Goal: Task Accomplishment & Management: Manage account settings

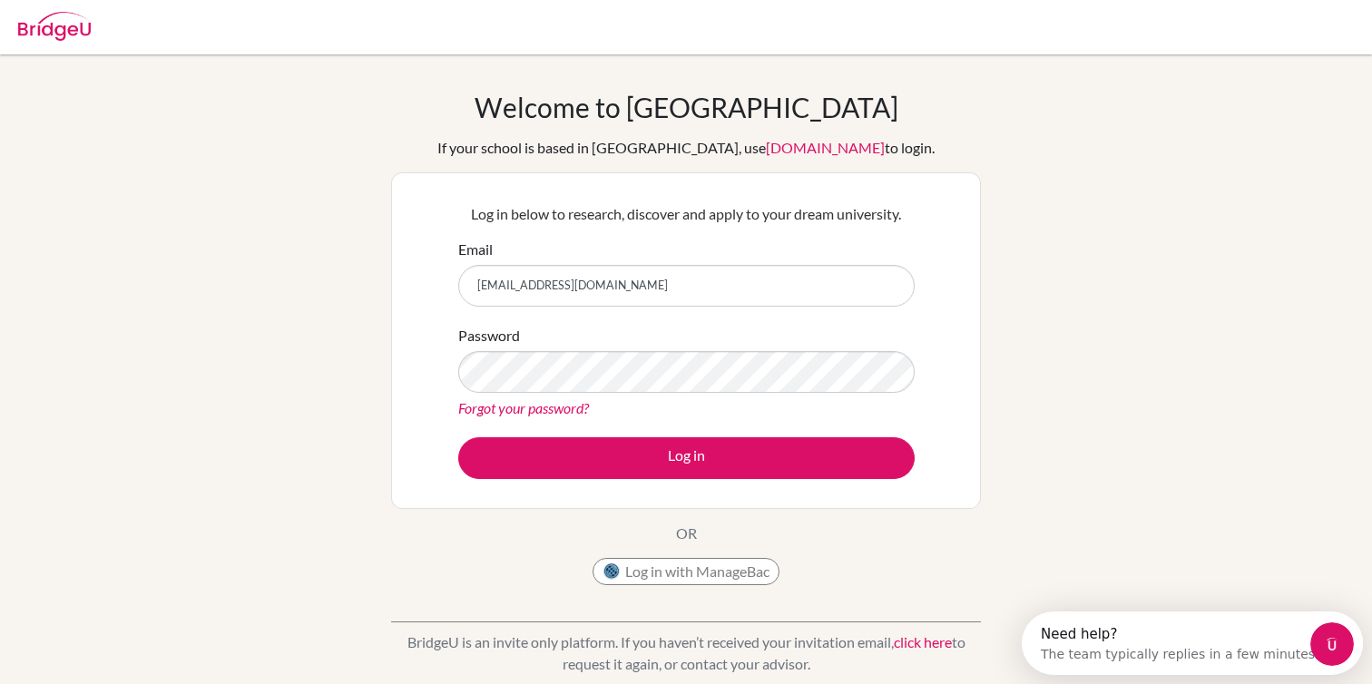
click at [458, 437] on button "Log in" at bounding box center [686, 458] width 457 height 42
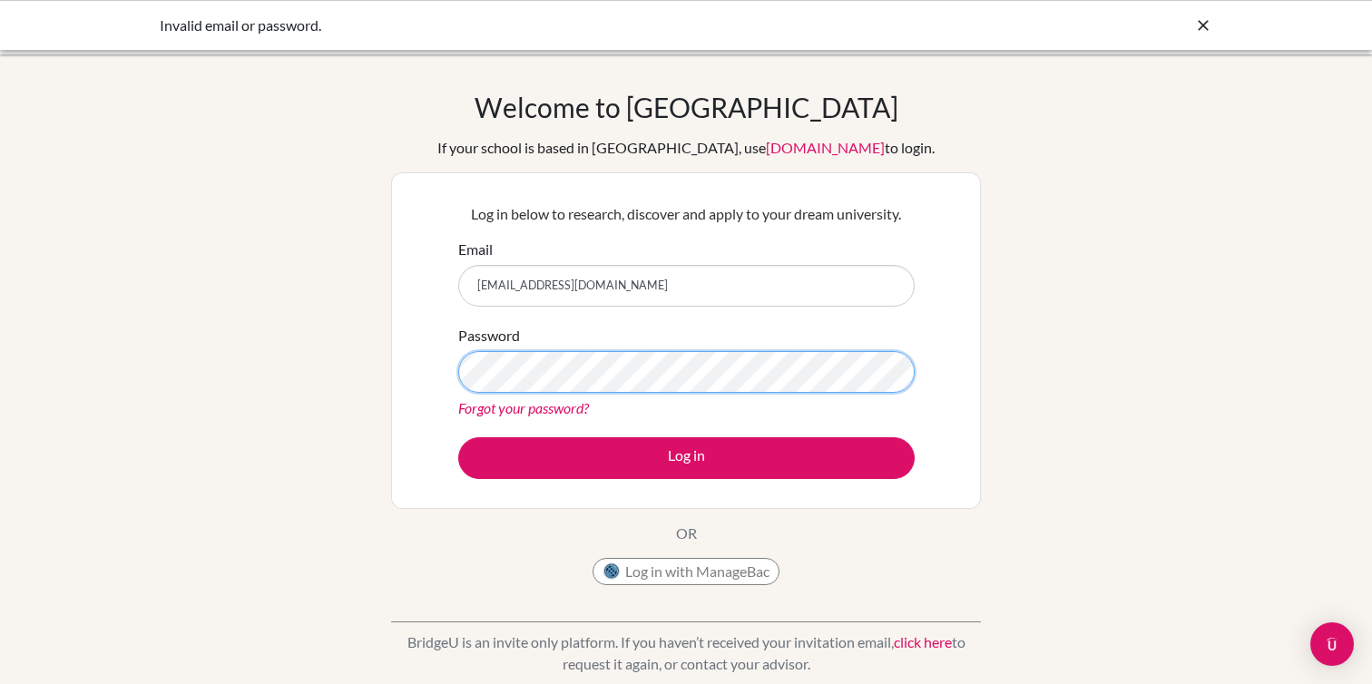
click at [458, 437] on button "Log in" at bounding box center [686, 458] width 457 height 42
click at [628, 342] on div "Password Forgot your password?" at bounding box center [686, 372] width 457 height 94
click at [458, 437] on button "Log in" at bounding box center [686, 458] width 457 height 42
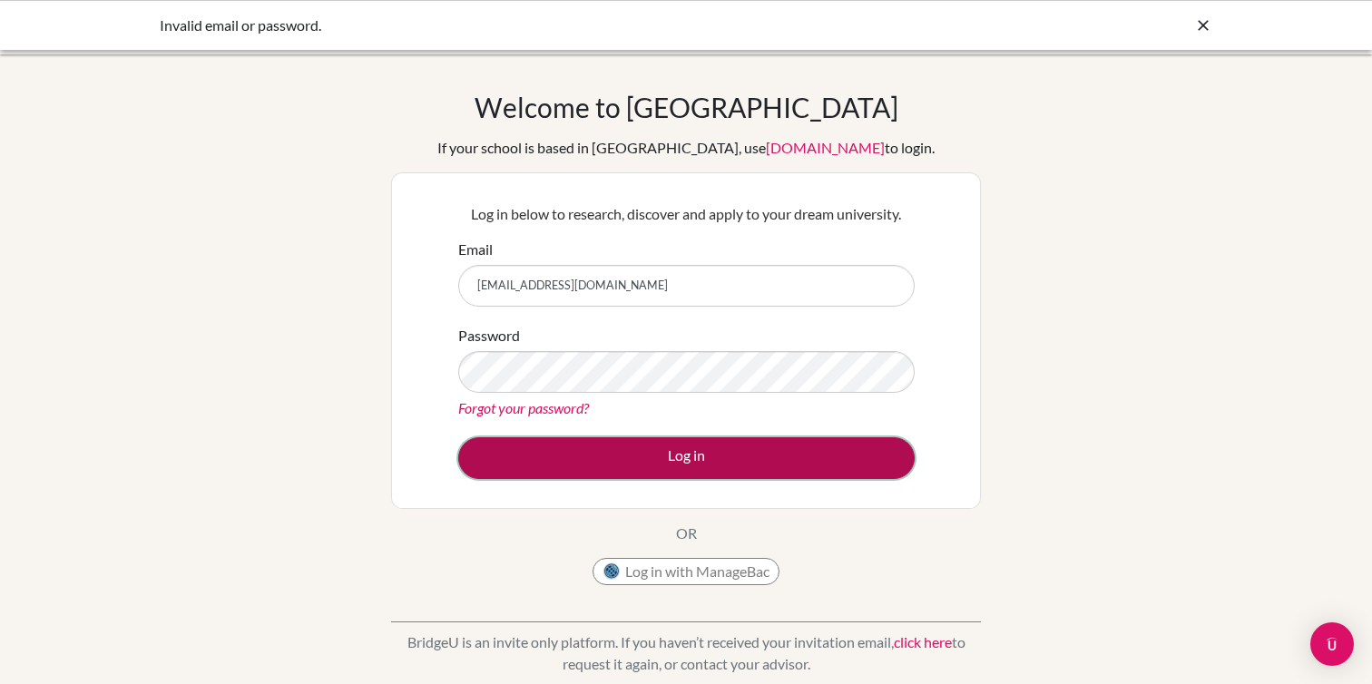
click at [590, 448] on button "Log in" at bounding box center [686, 458] width 457 height 42
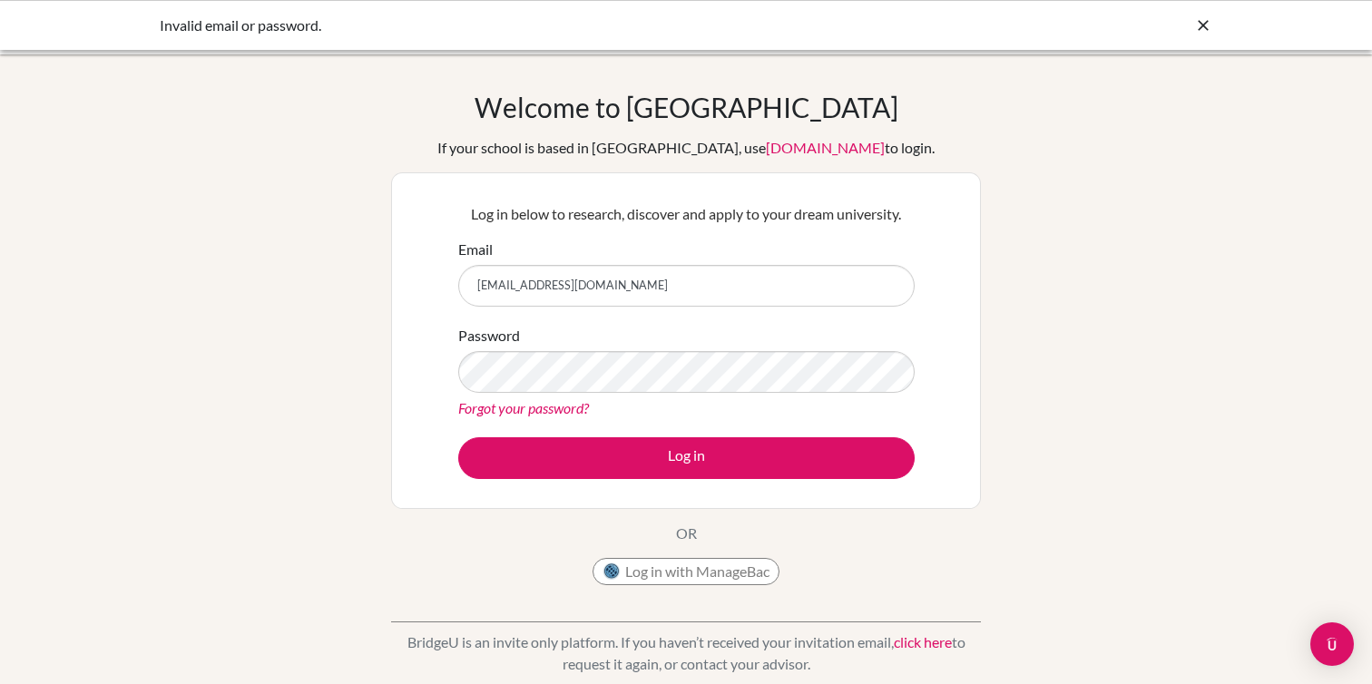
click at [458, 437] on button "Log in" at bounding box center [686, 458] width 457 height 42
